Goal: Navigation & Orientation: Find specific page/section

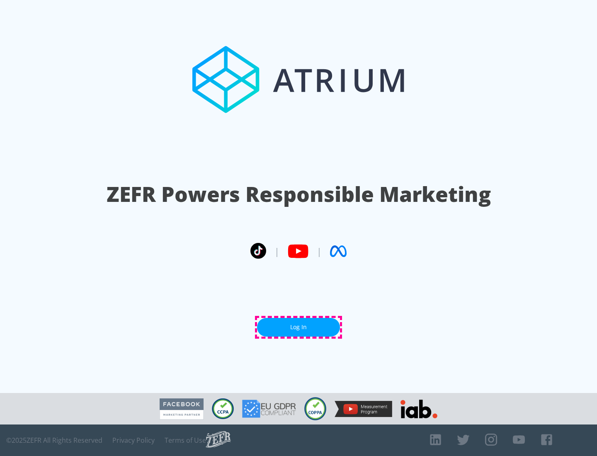
click at [298, 327] on link "Log In" at bounding box center [298, 327] width 83 height 19
